Goal: Use online tool/utility: Utilize a website feature to perform a specific function

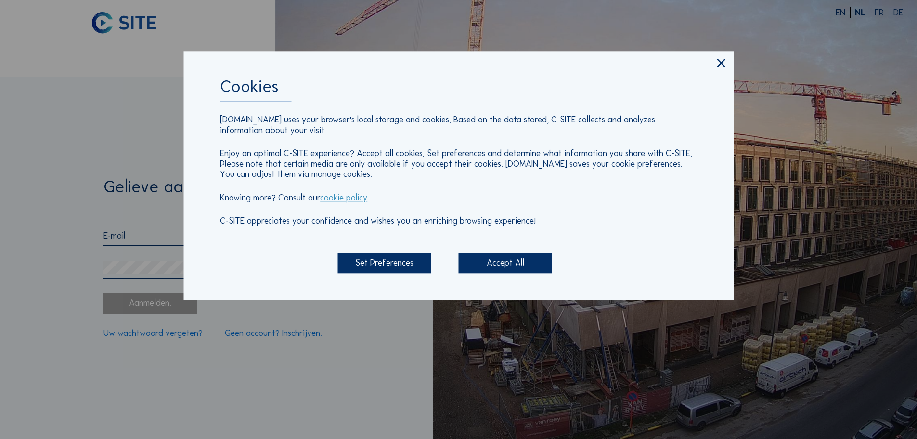
type input "[EMAIL_ADDRESS][PERSON_NAME][DOMAIN_NAME]"
click at [485, 264] on div "Accept All" at bounding box center [505, 263] width 93 height 21
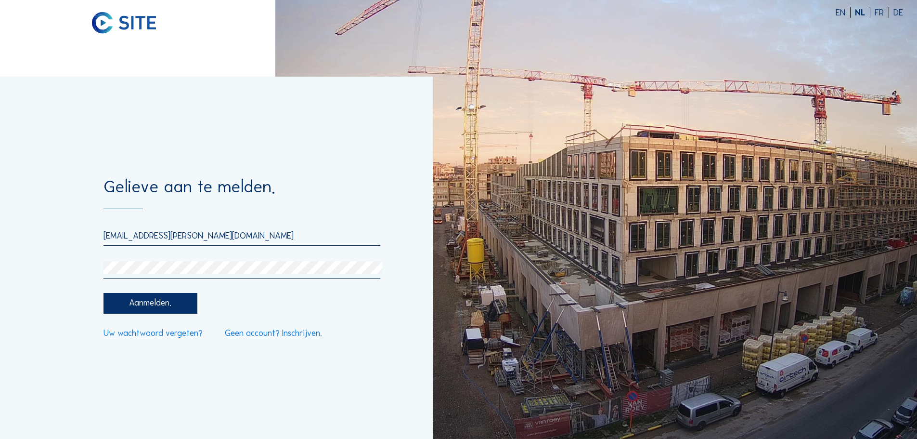
click at [172, 313] on div "Aanmelden." at bounding box center [150, 303] width 93 height 21
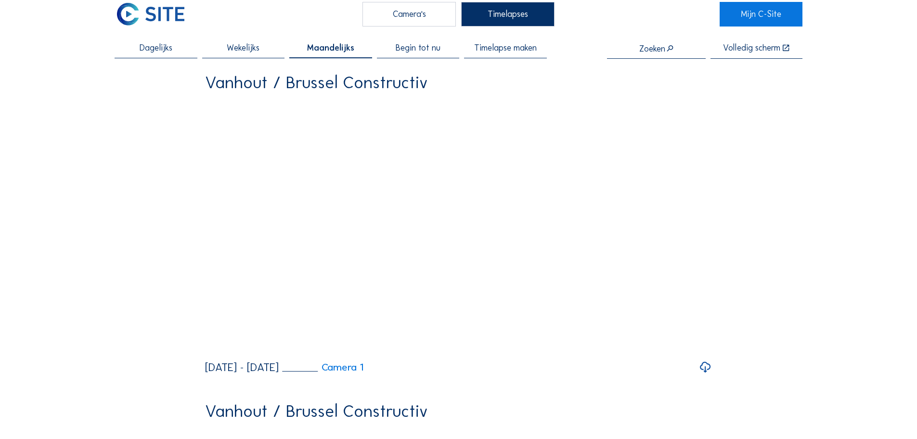
scroll to position [14, 0]
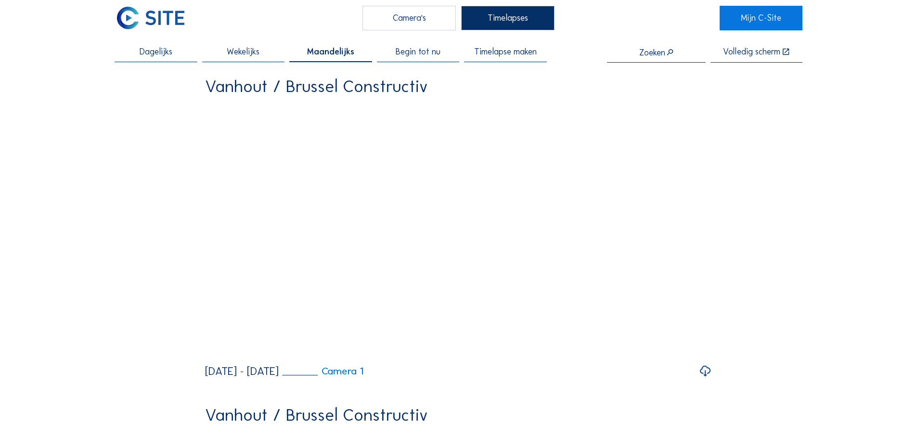
click at [535, 55] on span "Timelapse maken" at bounding box center [505, 52] width 63 height 9
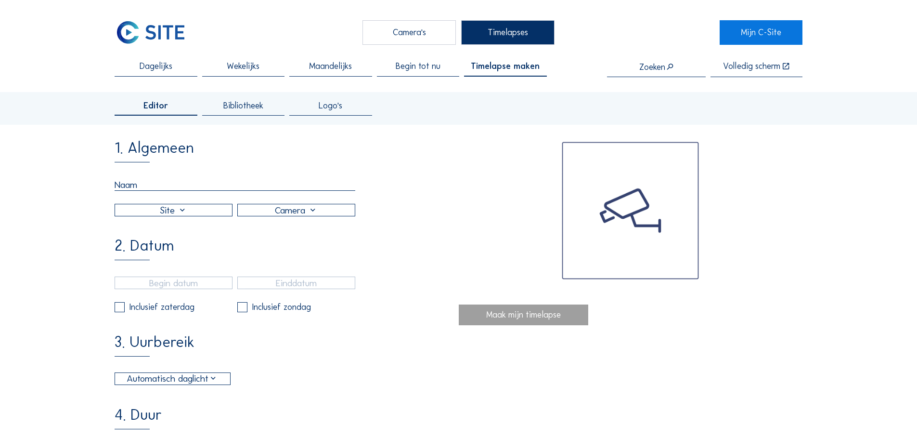
click at [168, 216] on div at bounding box center [173, 210] width 117 height 12
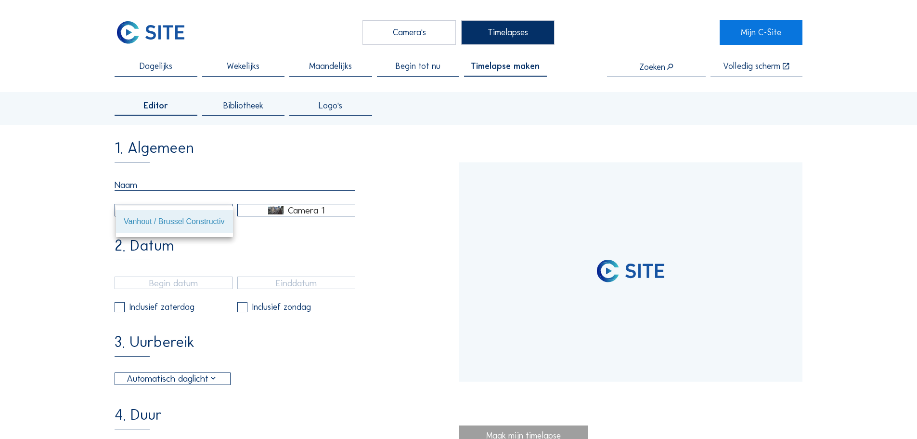
click at [169, 217] on div "Vanhout / Brussel Constructiv" at bounding box center [175, 221] width 102 height 9
type input "[DATE] 11:40"
type input "[DATE] 09:36"
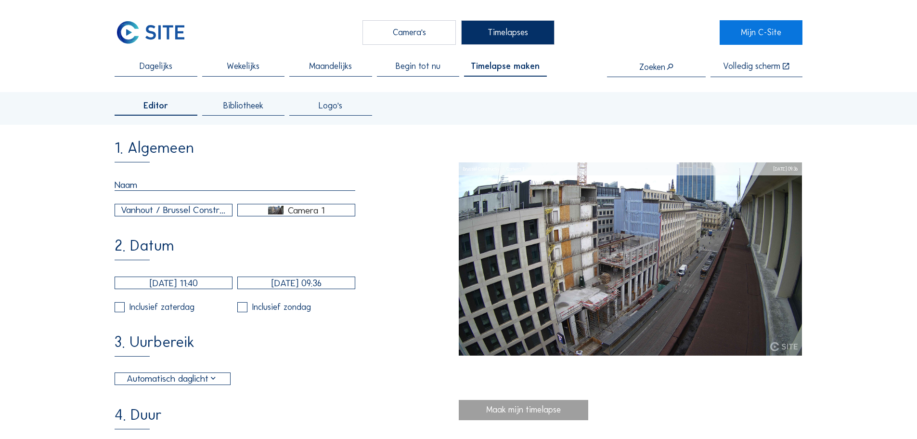
scroll to position [48, 0]
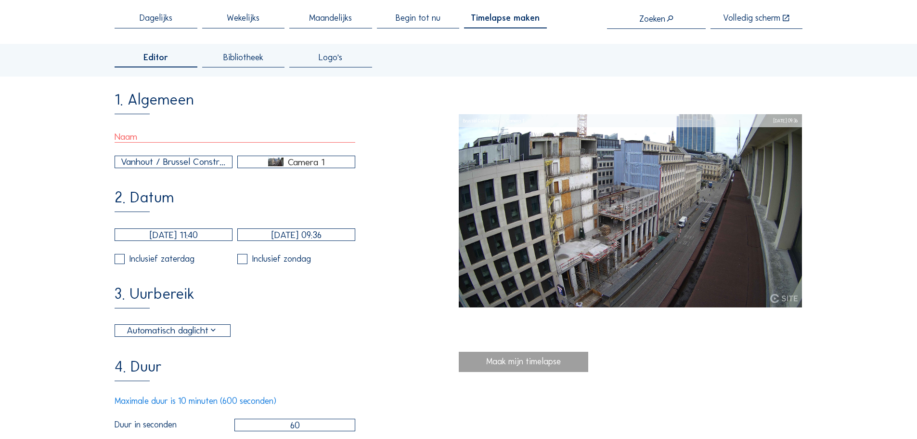
click at [163, 136] on input "text" at bounding box center [235, 137] width 241 height 12
click at [164, 136] on input "text" at bounding box center [235, 137] width 241 height 12
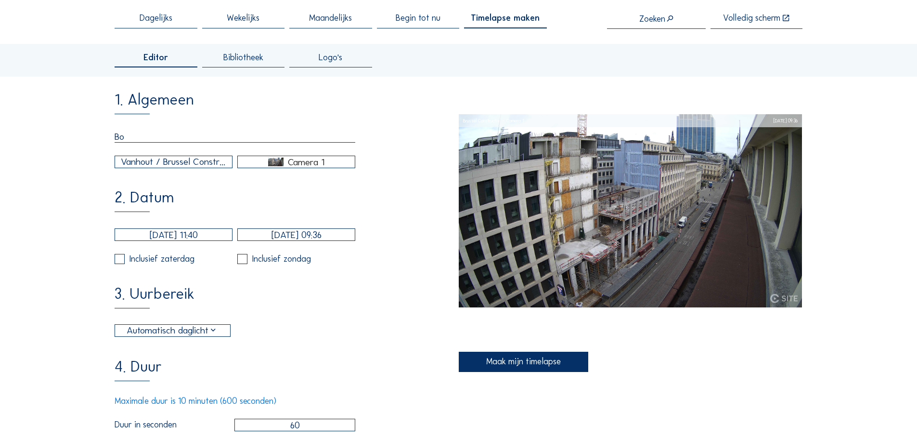
type input "B"
type input "Naar [PERSON_NAME]-aug"
click at [170, 239] on input "[DATE] 11:40" at bounding box center [174, 234] width 118 height 13
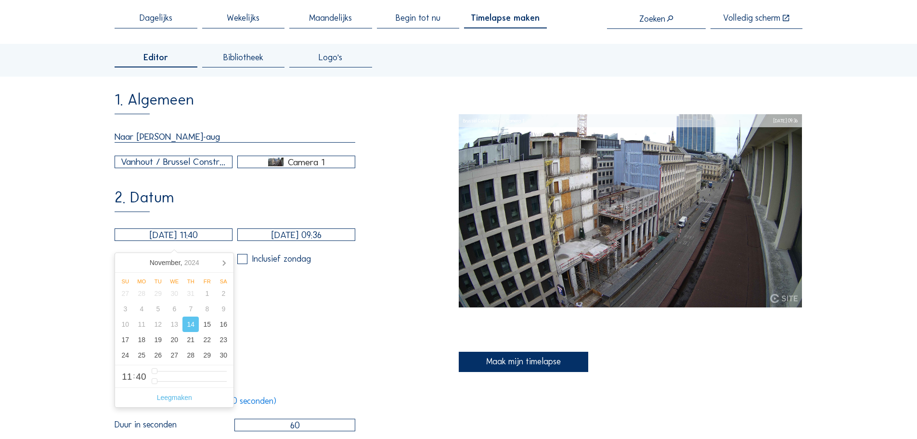
click at [266, 297] on div "3. Uurbereik Automatisch daglicht 06:00 Van 18:00 Tot" at bounding box center [287, 311] width 344 height 51
click at [190, 241] on input "[DATE] 11:40" at bounding box center [174, 234] width 118 height 13
click at [219, 266] on icon at bounding box center [223, 262] width 15 height 15
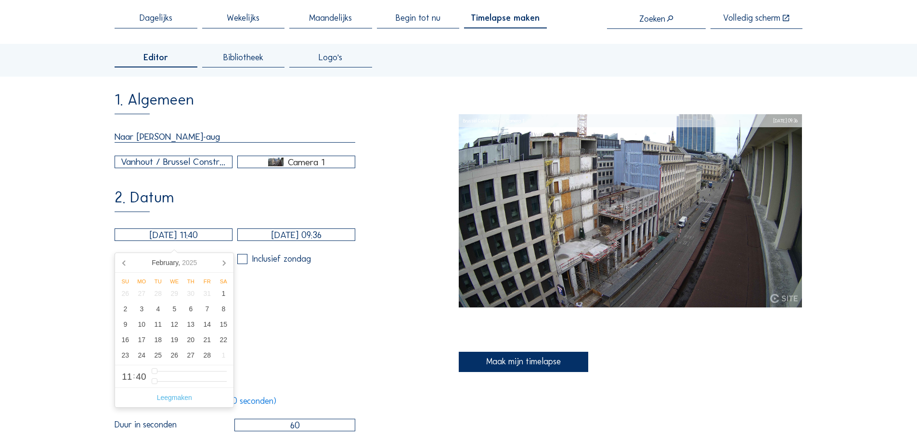
click at [219, 266] on icon at bounding box center [223, 262] width 15 height 15
click at [193, 298] on div "1" at bounding box center [191, 293] width 16 height 15
type input "[DATE] 11:40"
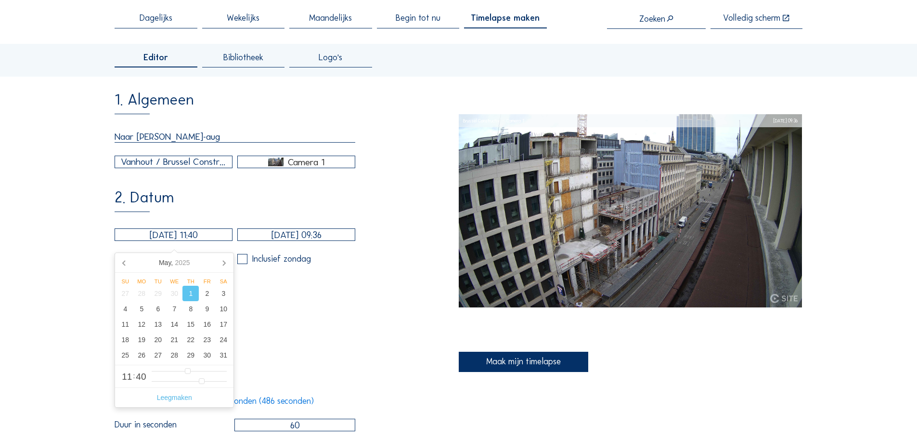
click at [314, 233] on input "[DATE] 09:36" at bounding box center [296, 234] width 118 height 13
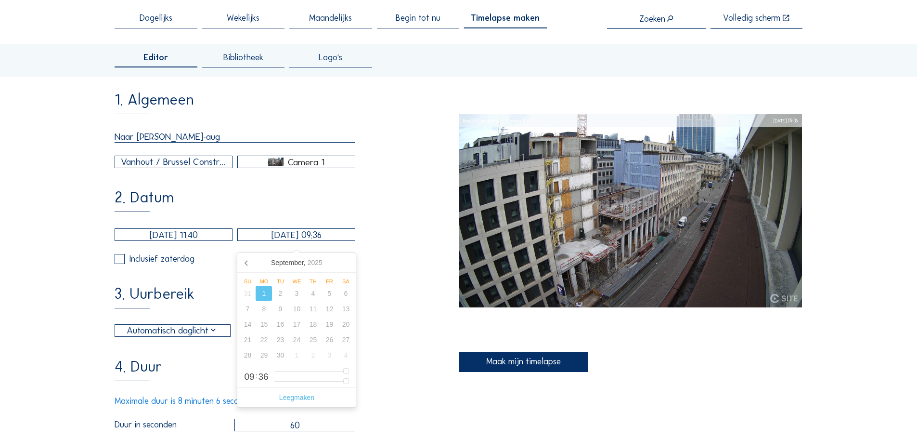
click at [335, 206] on div "2. Datum [DATE] 11:40 [DATE] 09:36 Inclusief zaterdag Inclusief zondag" at bounding box center [287, 227] width 344 height 74
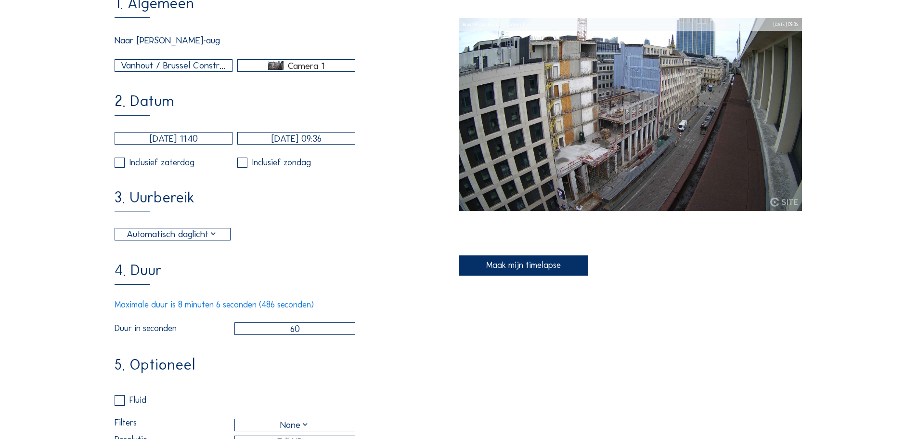
click at [307, 333] on input "60" at bounding box center [295, 328] width 121 height 13
drag, startPoint x: 307, startPoint y: 333, endPoint x: 288, endPoint y: 342, distance: 20.3
click at [288, 335] on input "60" at bounding box center [295, 328] width 121 height 13
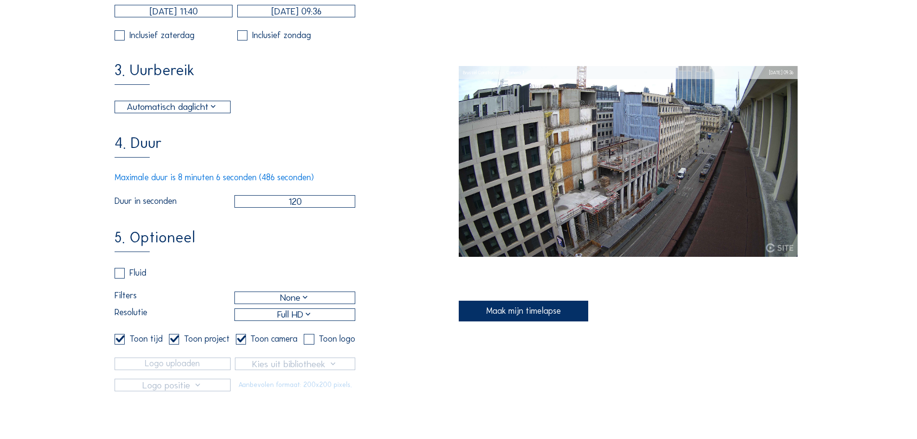
scroll to position [289, 0]
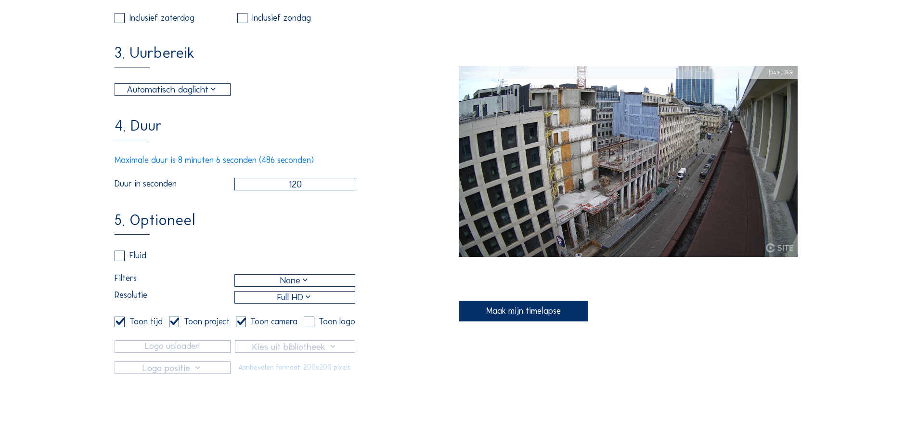
type input "120"
click at [262, 286] on div "None" at bounding box center [295, 281] width 120 height 12
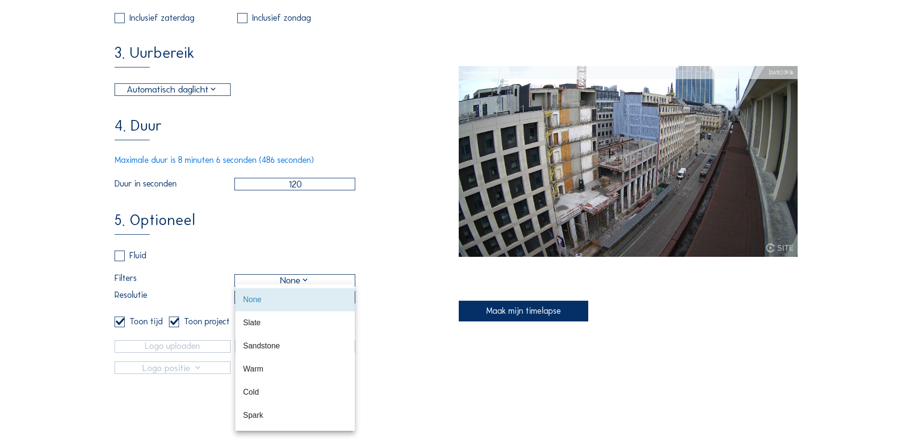
click at [203, 287] on label "Filters" at bounding box center [175, 280] width 120 height 13
click at [235, 286] on input "Filters" at bounding box center [295, 281] width 120 height 12
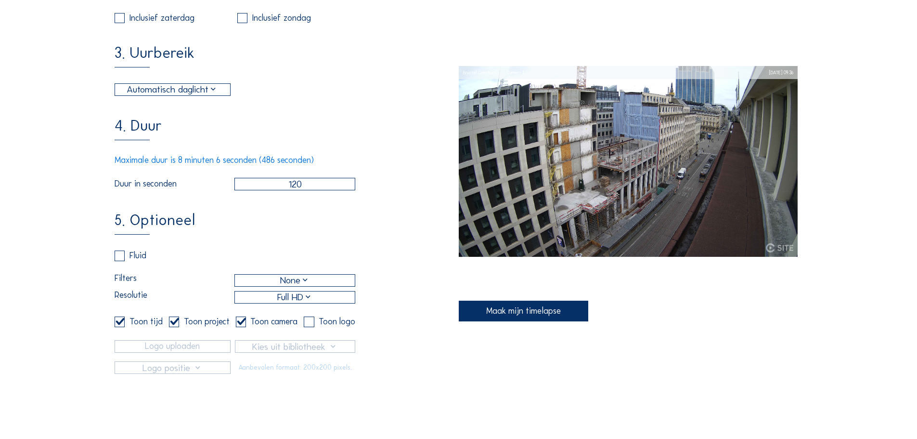
click at [310, 325] on input "checkbox" at bounding box center [307, 321] width 6 height 6
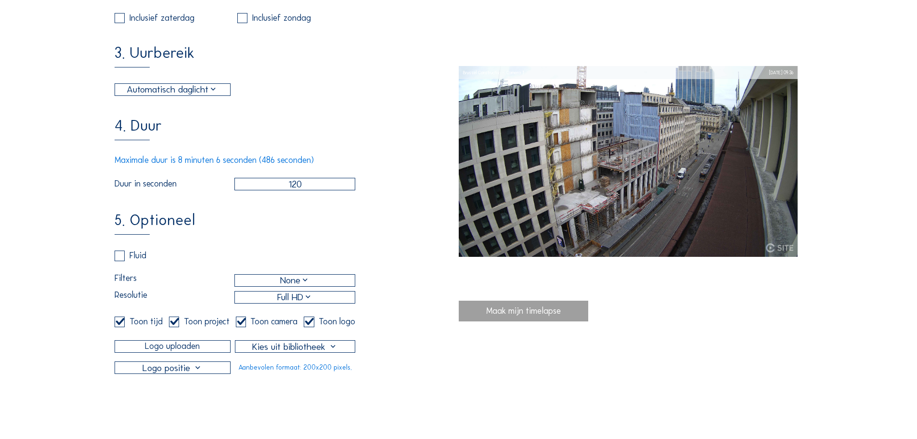
click at [198, 373] on div at bounding box center [172, 368] width 115 height 12
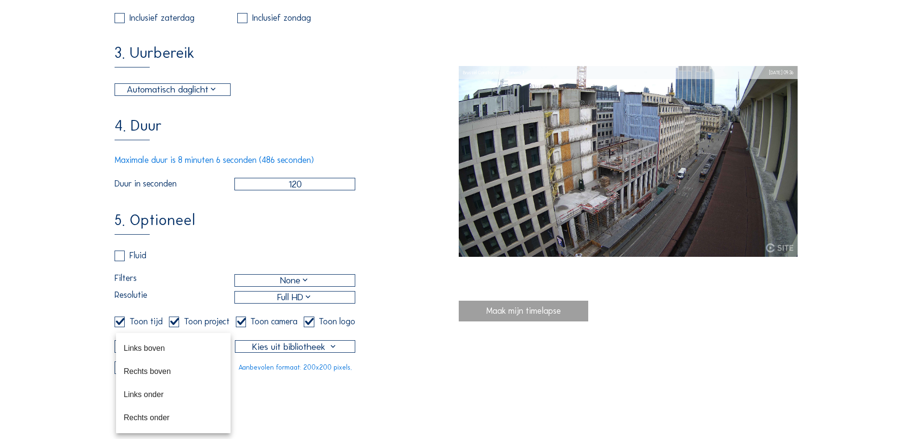
click at [270, 402] on div "Camera's Timelapses Mijn C-Site Dagelijks Wekelijks Maandelijks Begin tot nu Ti…" at bounding box center [458, 249] width 917 height 1076
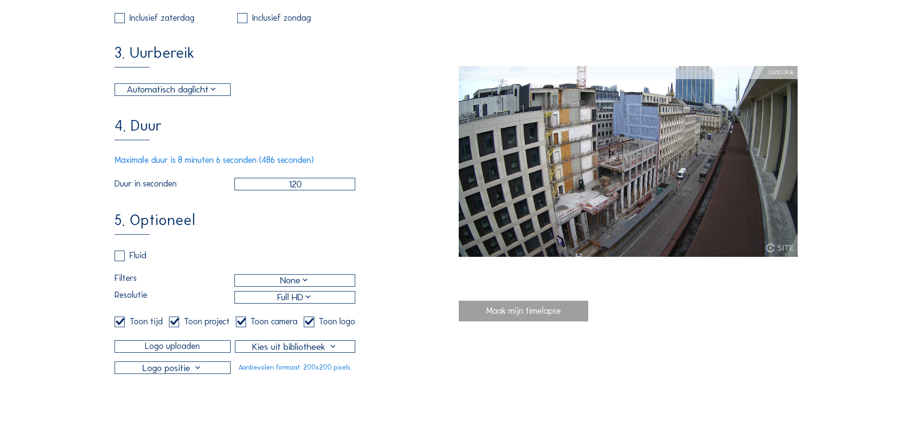
click at [204, 353] on input "Logo uploaden" at bounding box center [173, 346] width 116 height 13
click at [253, 352] on div at bounding box center [295, 346] width 119 height 12
click at [254, 363] on div at bounding box center [295, 369] width 119 height 23
click at [554, 315] on div "Maak mijn timelapse" at bounding box center [524, 311] width 130 height 21
click at [450, 374] on div "5. Optioneel Fluid Filters None Resolutie Full HD Toon tijd Toon project Toon c…" at bounding box center [287, 292] width 344 height 161
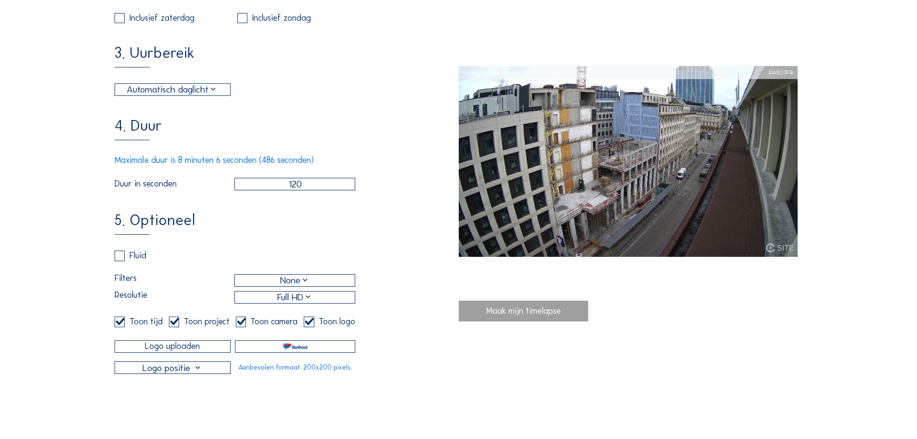
click at [289, 374] on div "Aanbevolen formaat: 200x200 pixels." at bounding box center [295, 367] width 120 height 13
click at [278, 352] on div at bounding box center [295, 346] width 119 height 12
click at [278, 358] on div at bounding box center [295, 369] width 119 height 23
click at [266, 352] on div at bounding box center [295, 346] width 119 height 12
click at [311, 327] on div "Toon logo" at bounding box center [330, 321] width 52 height 10
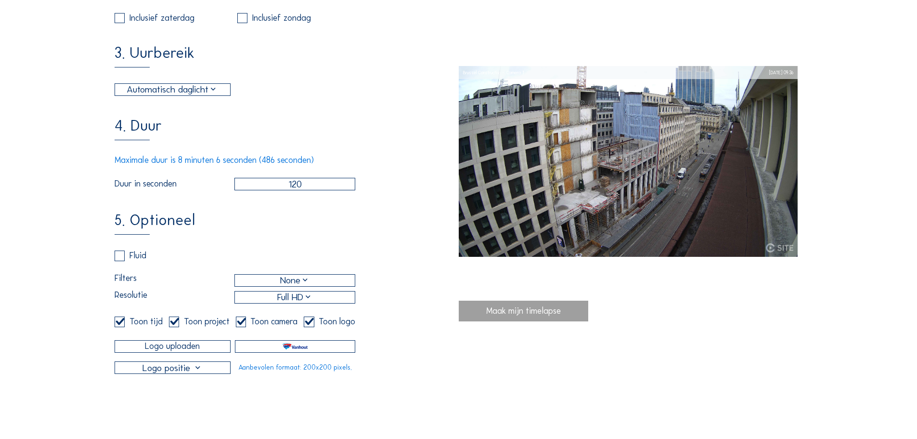
click at [311, 327] on label at bounding box center [309, 321] width 10 height 10
click at [310, 325] on input "checkbox" at bounding box center [307, 321] width 6 height 6
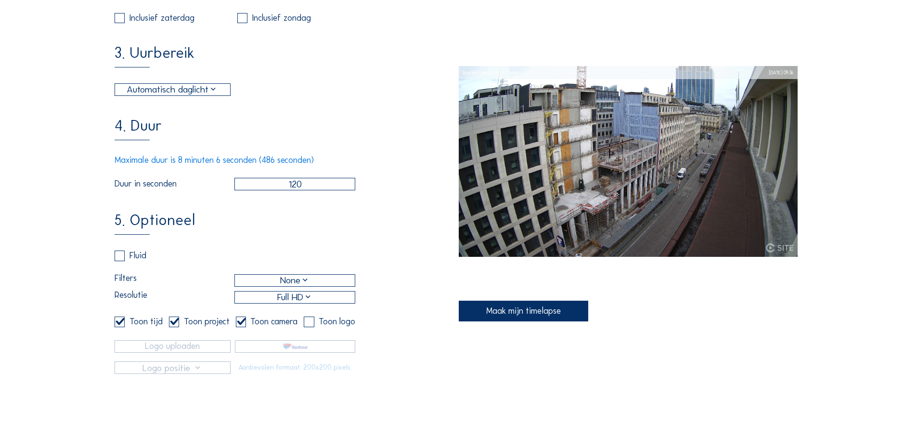
click at [431, 374] on div "5. Optioneel Fluid Filters None Resolutie Full HD Toon tijd Toon project Toon c…" at bounding box center [287, 292] width 344 height 161
click at [306, 325] on input "checkbox" at bounding box center [307, 321] width 6 height 6
checkbox input "true"
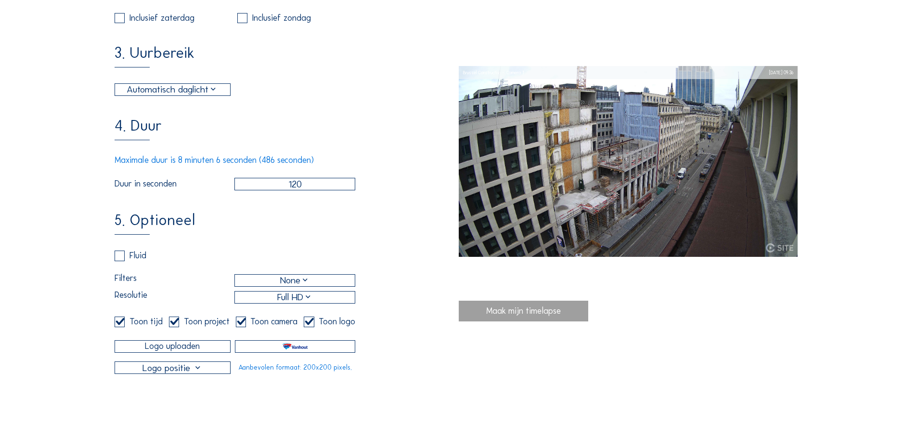
click at [540, 313] on div "Maak mijn timelapse" at bounding box center [524, 311] width 130 height 21
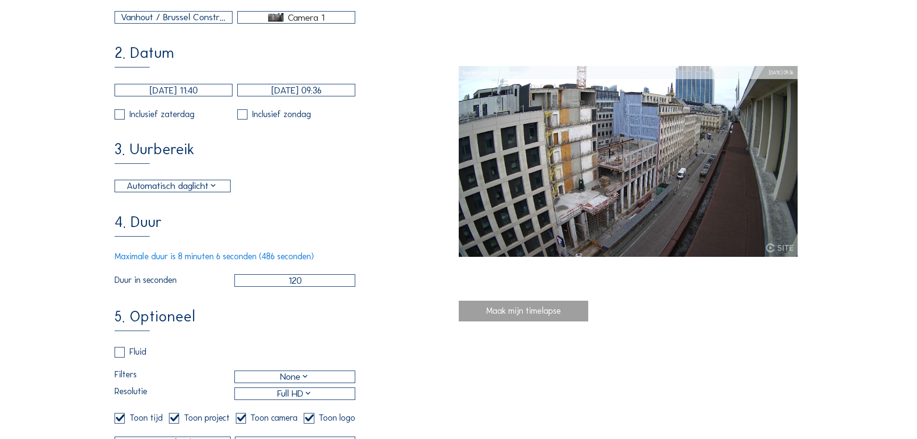
scroll to position [385, 0]
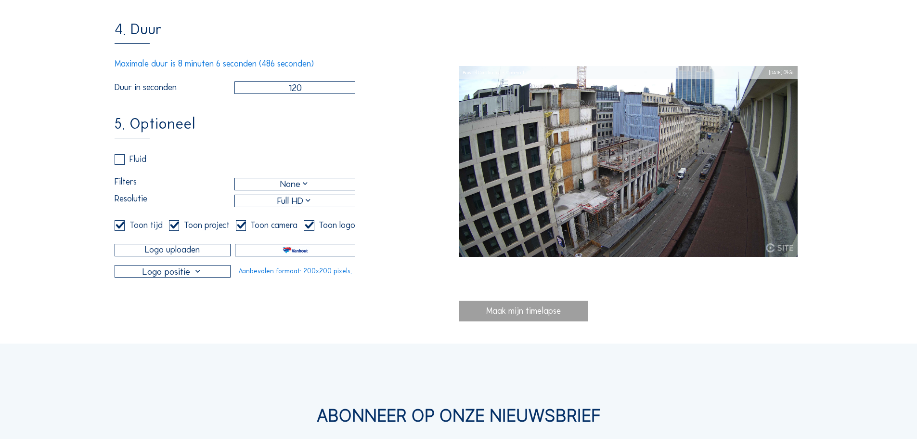
click at [507, 317] on div "Maak mijn timelapse" at bounding box center [524, 311] width 130 height 21
click at [213, 277] on div at bounding box center [172, 271] width 115 height 12
click at [213, 288] on div "Links boven" at bounding box center [173, 296] width 99 height 21
click at [525, 319] on div "Maak mijn timelapse" at bounding box center [524, 311] width 130 height 21
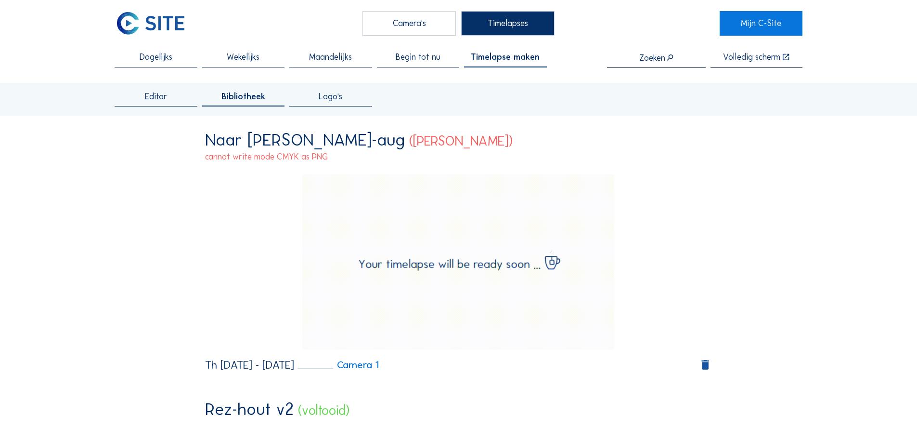
scroll to position [0, 0]
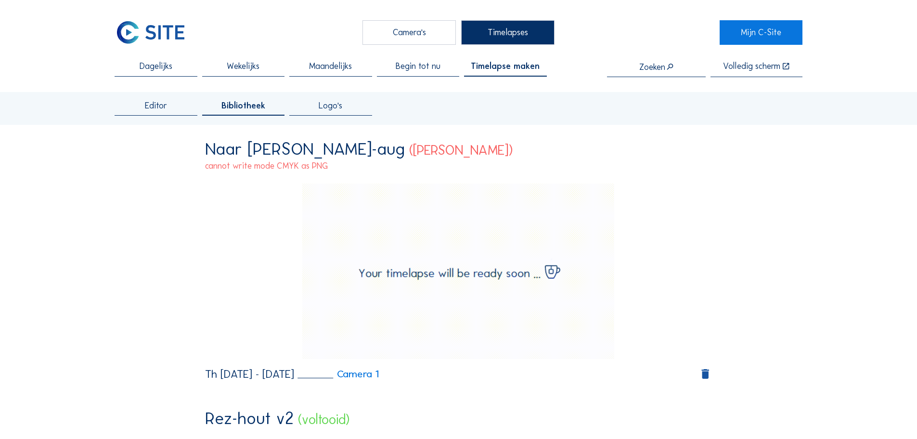
click at [214, 353] on icon at bounding box center [214, 351] width 12 height 15
